Goal: Navigation & Orientation: Find specific page/section

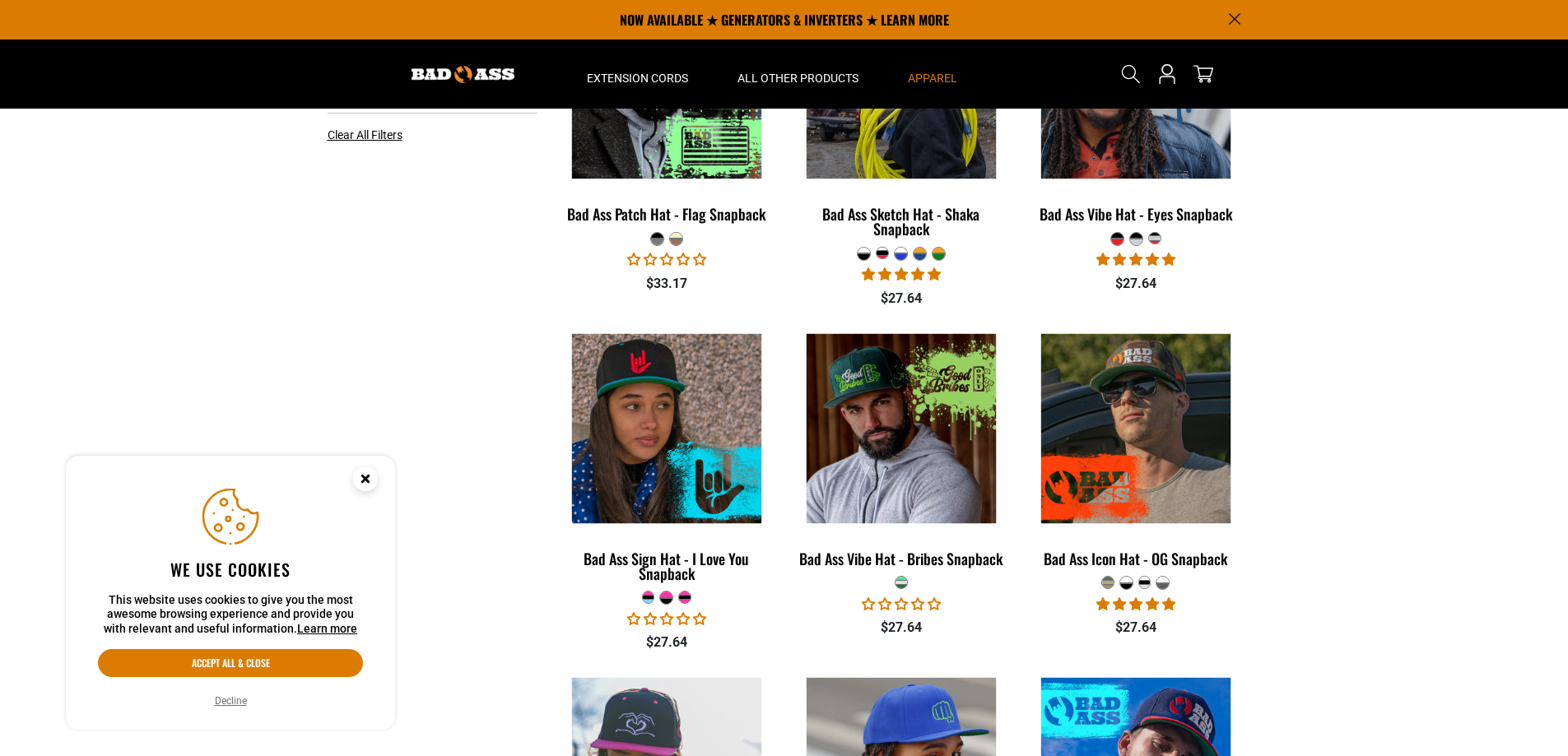
click at [6, 174] on section "**********" at bounding box center [784, 469] width 1568 height 1089
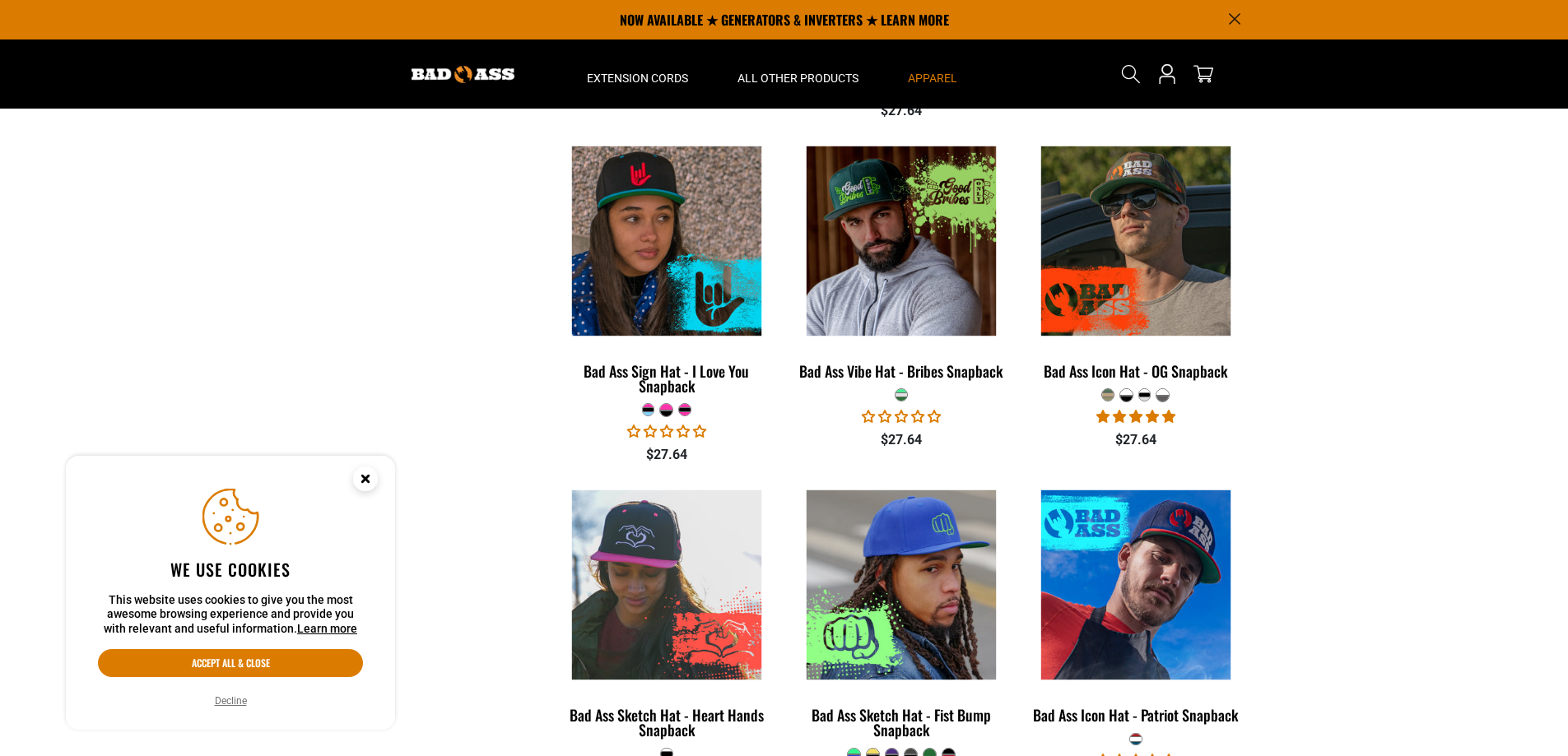
scroll to position [1169, 0]
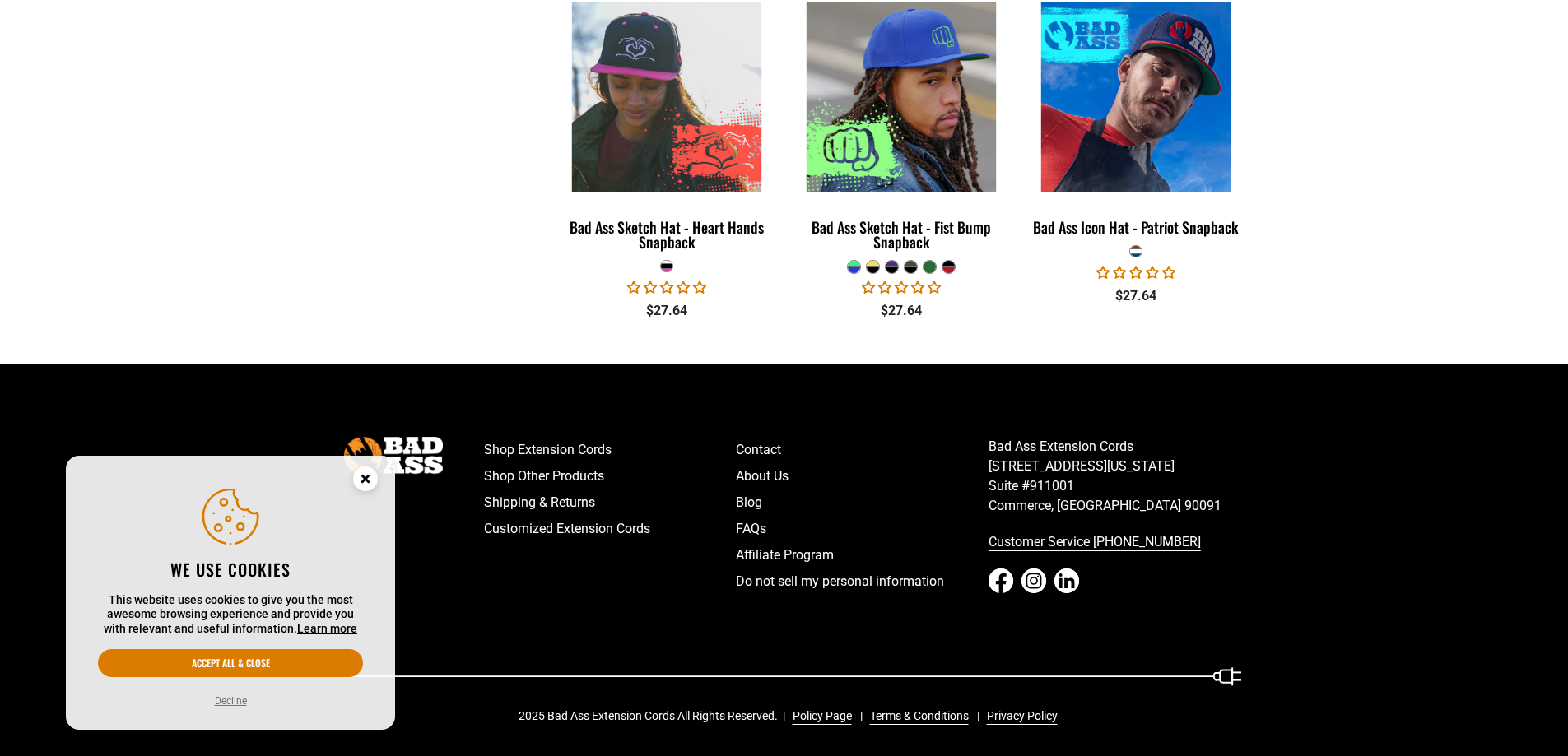
click at [1012, 578] on icon at bounding box center [1000, 581] width 25 height 25
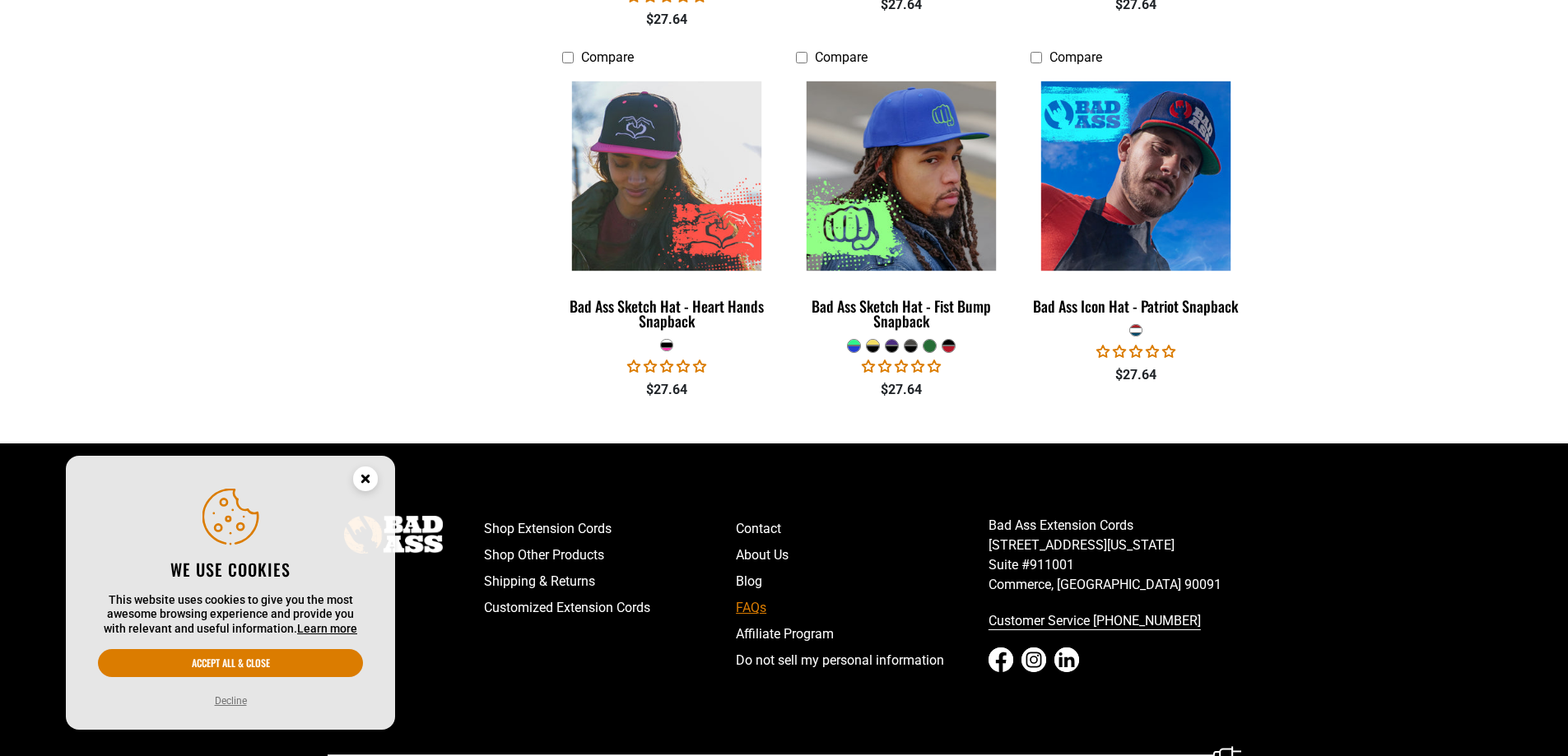
click at [755, 602] on link "FAQs" at bounding box center [862, 608] width 252 height 27
click at [365, 479] on icon "Cookie Consent" at bounding box center [365, 479] width 6 height 6
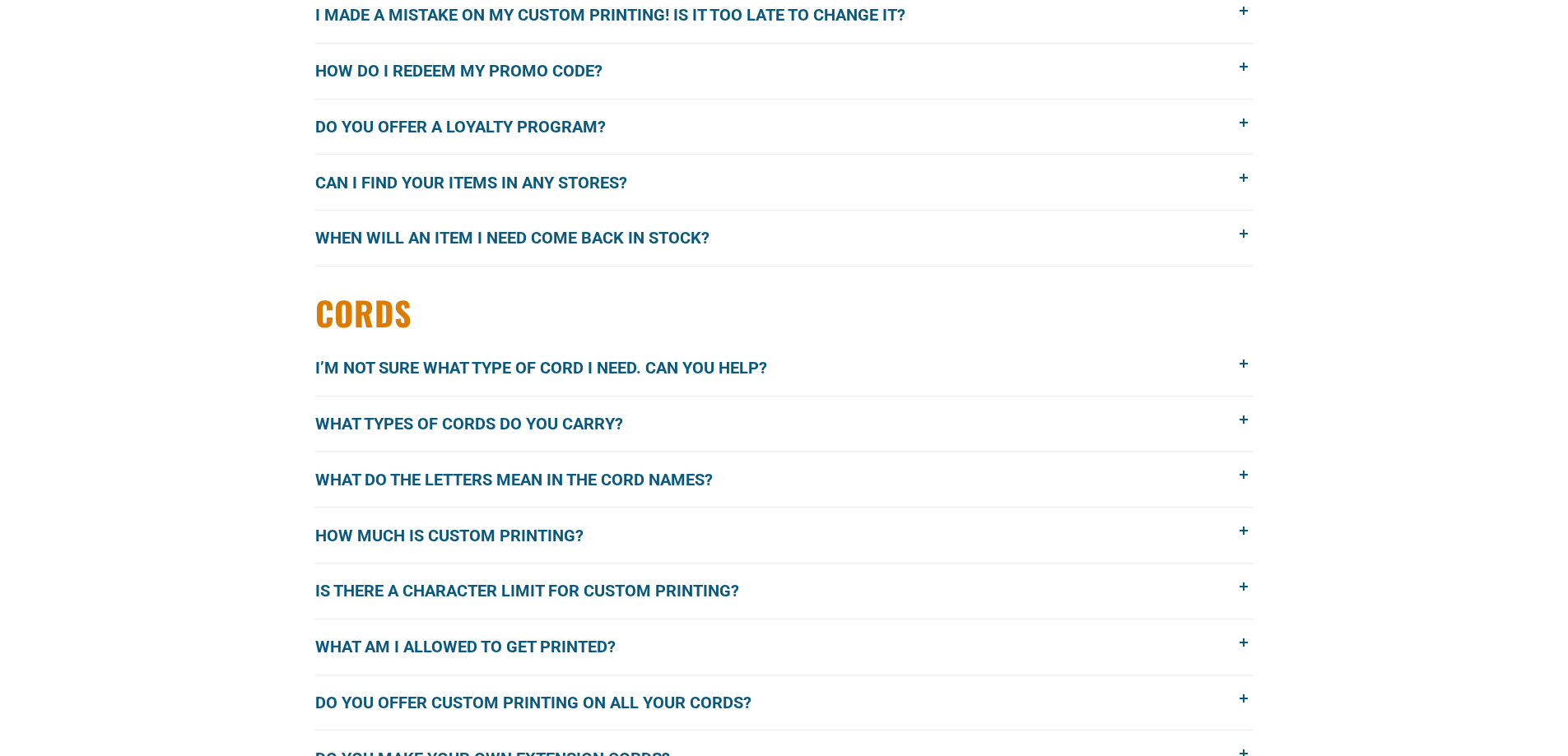
scroll to position [2625, 0]
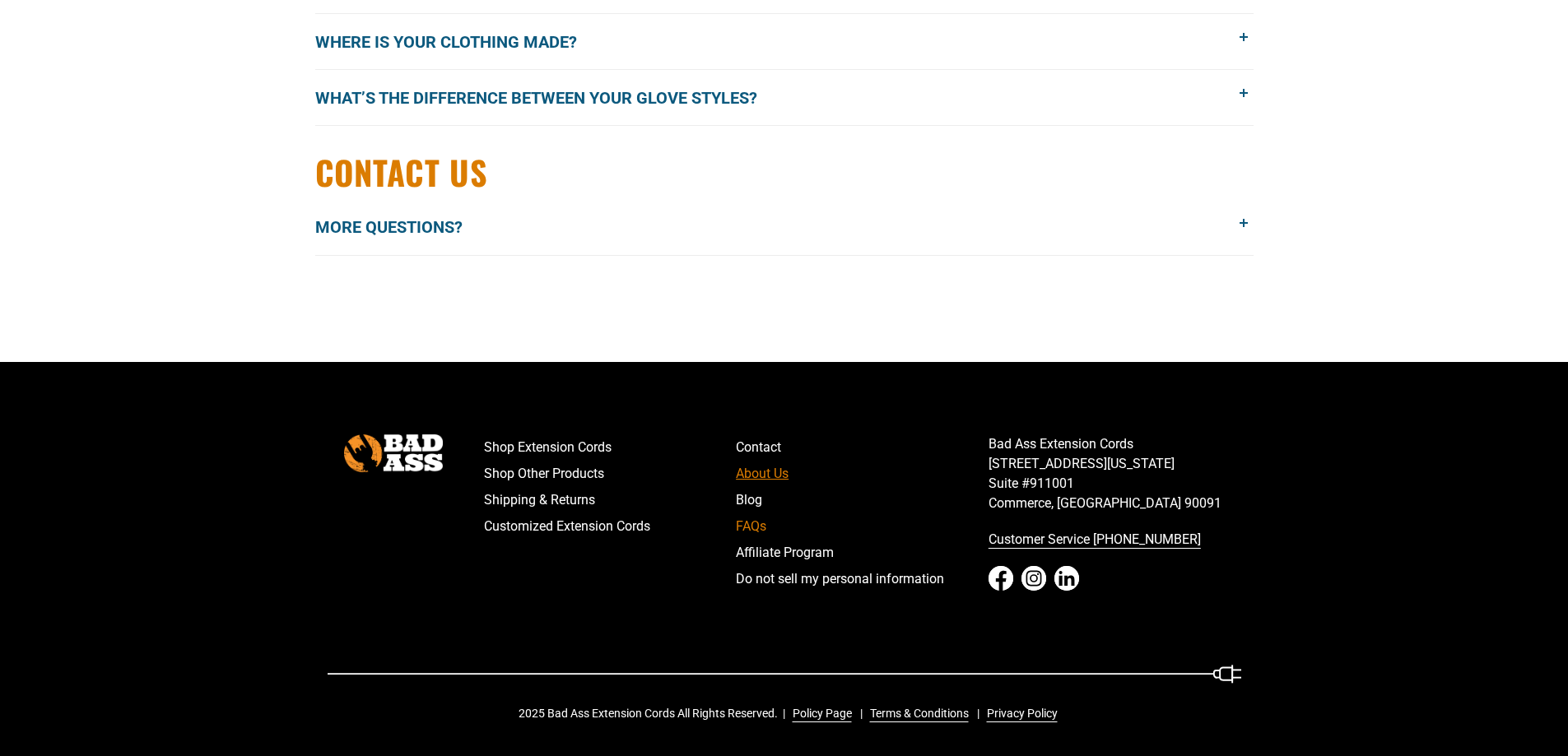
click at [790, 467] on link "About Us" at bounding box center [862, 473] width 252 height 27
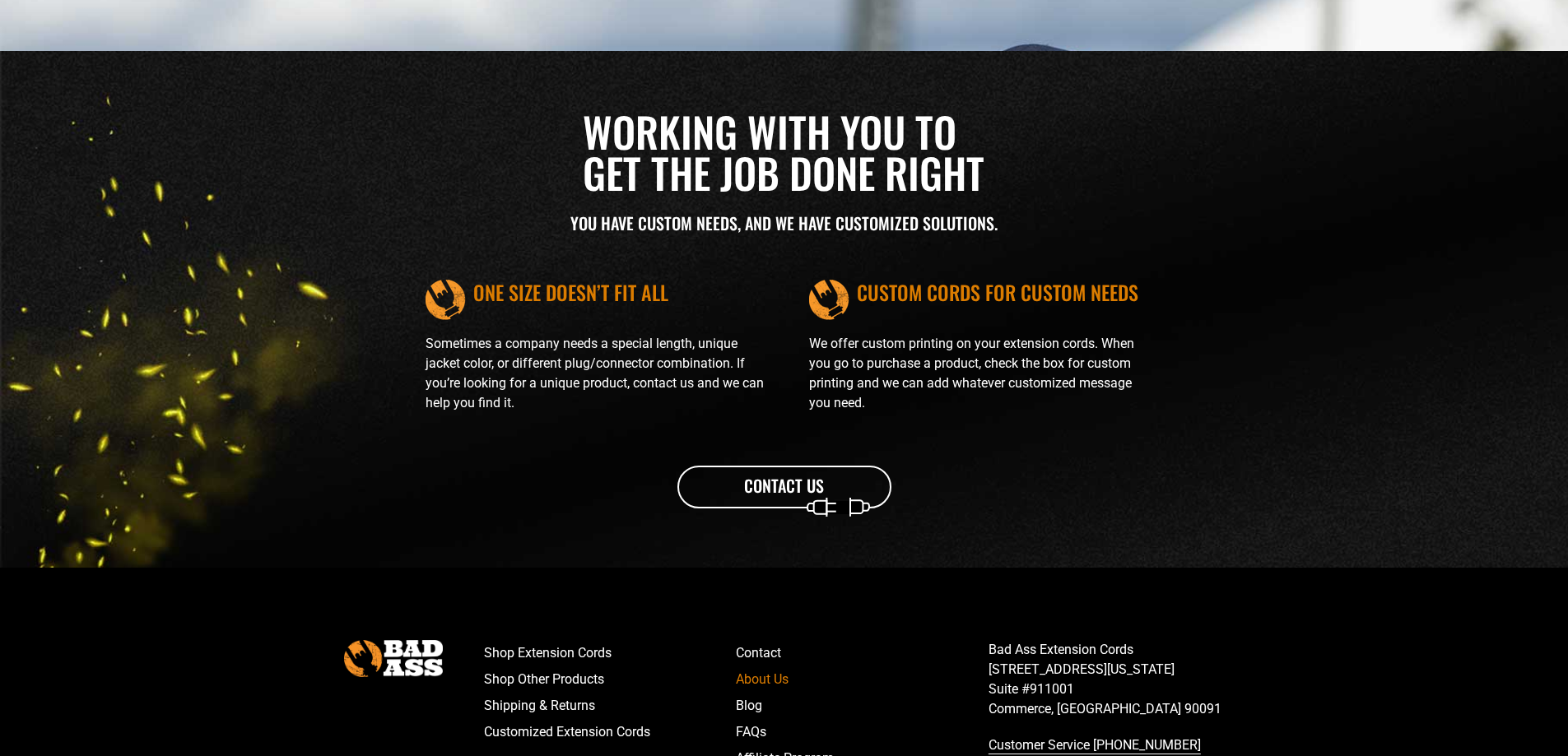
scroll to position [1887, 0]
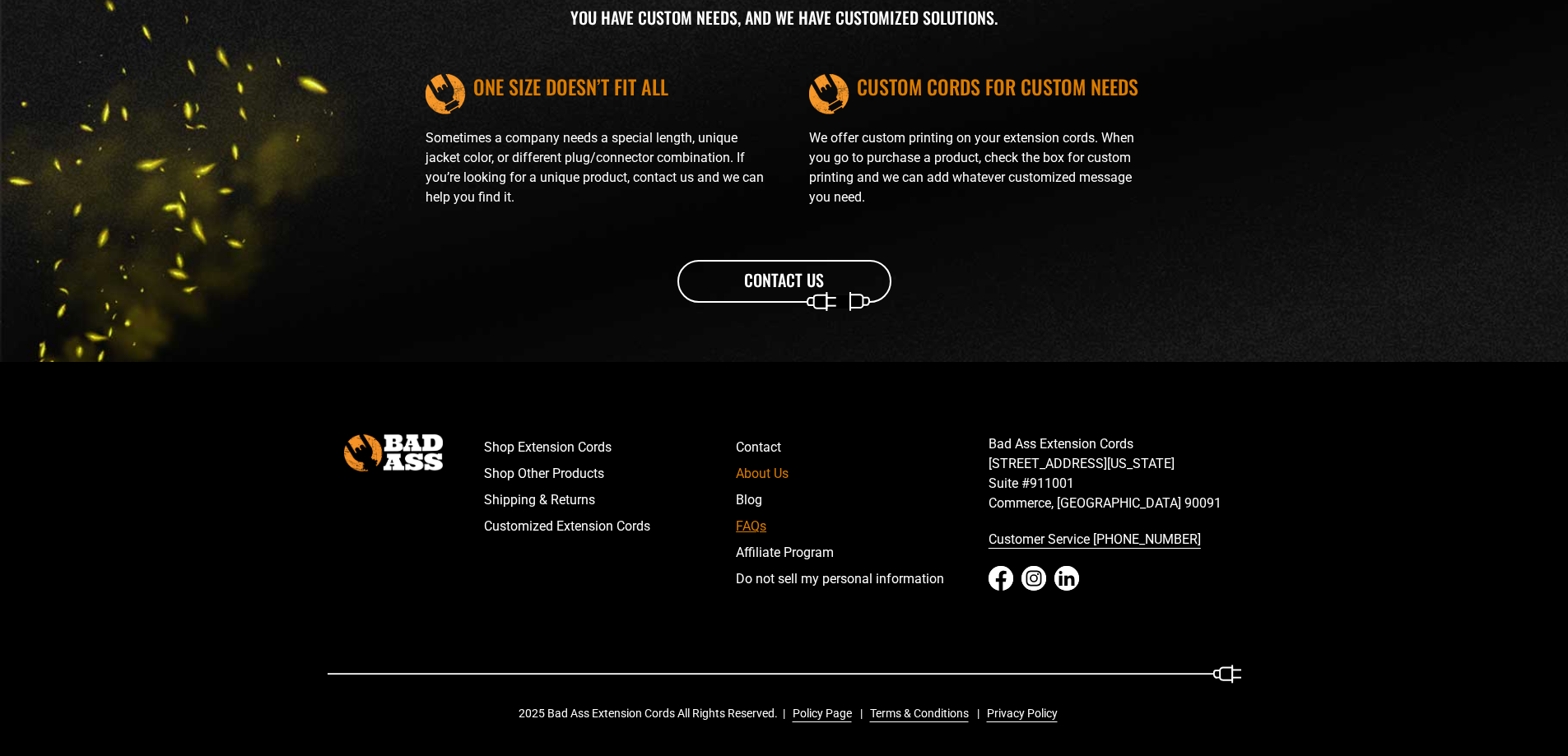
click at [755, 527] on link "FAQs" at bounding box center [862, 527] width 252 height 27
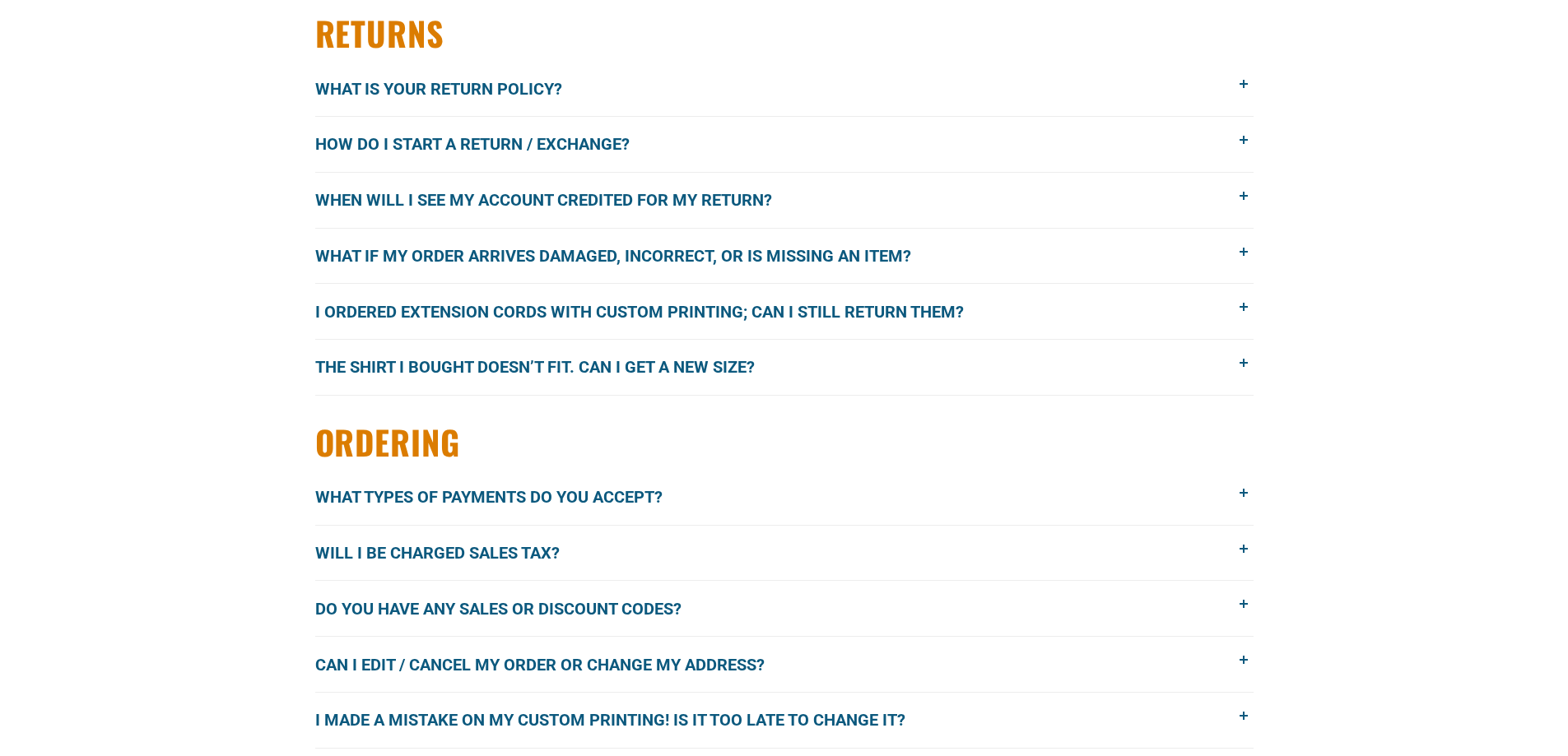
scroll to position [1399, 0]
